Goal: Task Accomplishment & Management: Manage account settings

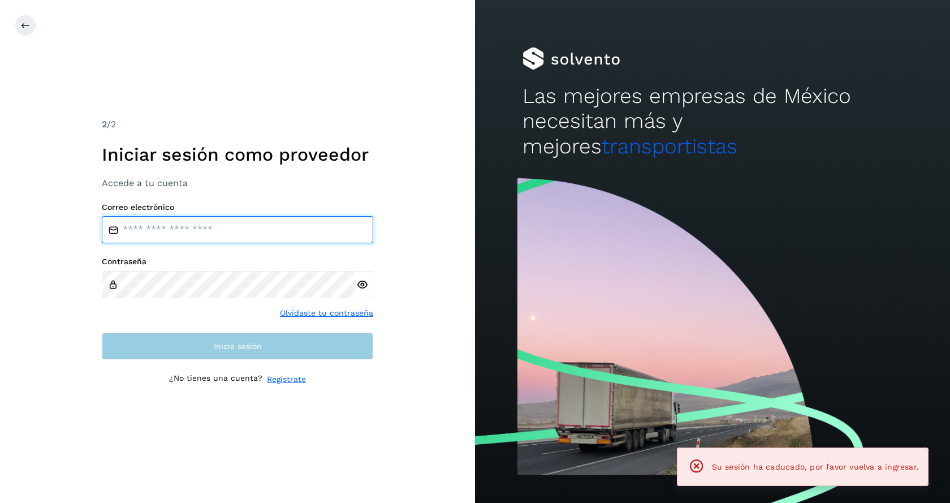
type input "**********"
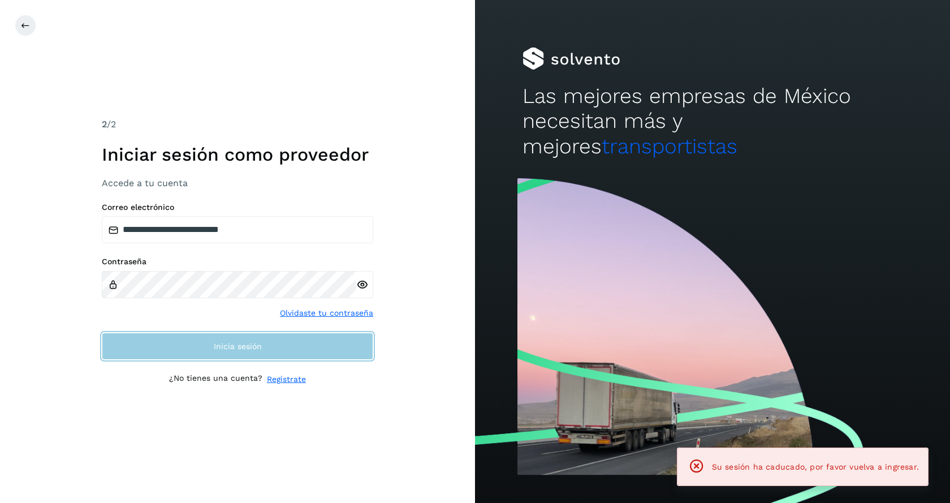
click at [247, 349] on span "Inicia sesión" at bounding box center [238, 346] width 48 height 8
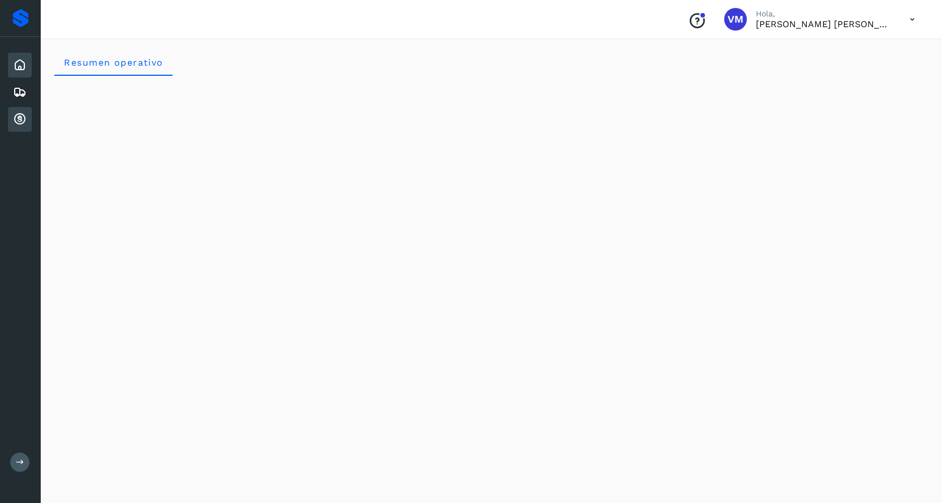
click at [15, 120] on icon at bounding box center [20, 120] width 14 height 14
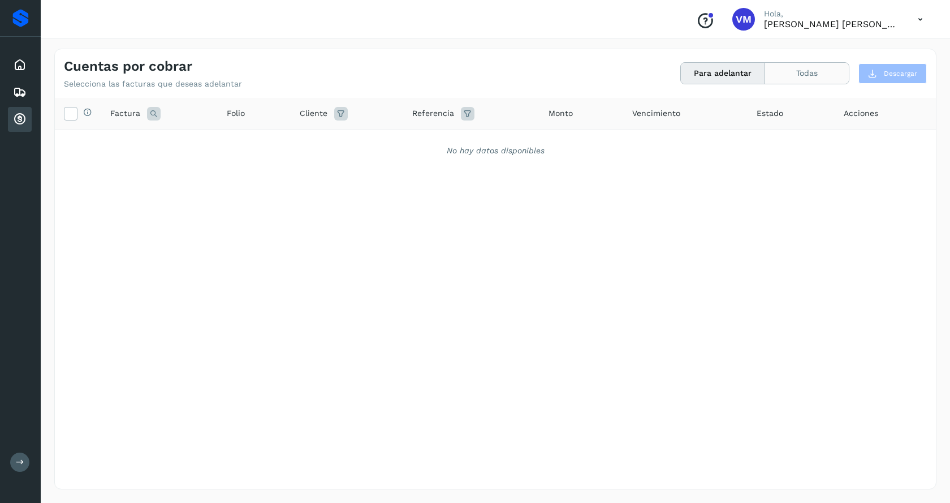
click at [821, 73] on button "Todas" at bounding box center [807, 73] width 84 height 21
